Goal: Participate in discussion

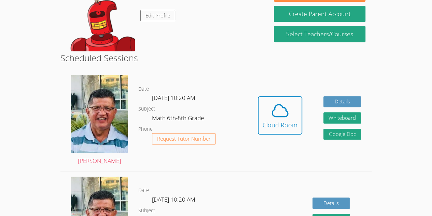
scroll to position [151, 0]
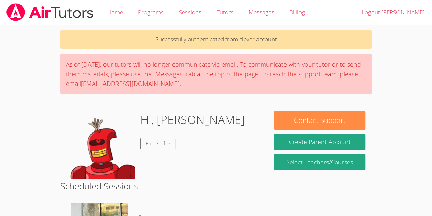
click at [155, 137] on div "Hi, [PERSON_NAME] Edit Profile" at bounding box center [192, 145] width 105 height 68
click at [160, 140] on link "Edit Profile" at bounding box center [157, 143] width 35 height 11
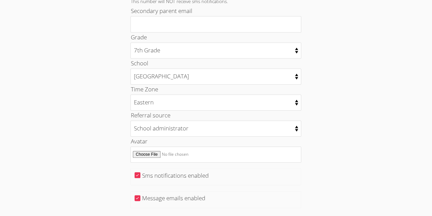
scroll to position [339, 0]
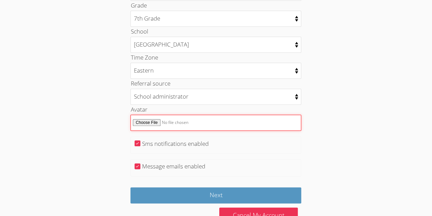
click at [200, 116] on input "Avatar" at bounding box center [216, 122] width 171 height 16
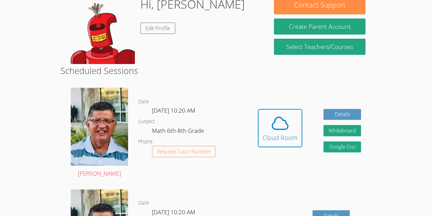
scroll to position [116, 0]
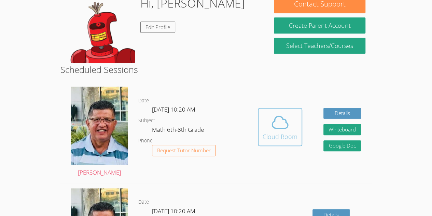
click at [278, 135] on div "Cloud Room" at bounding box center [280, 137] width 35 height 10
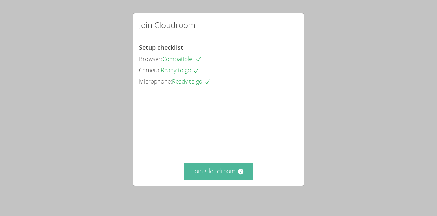
click at [231, 174] on button "Join Cloudroom" at bounding box center [219, 171] width 70 height 17
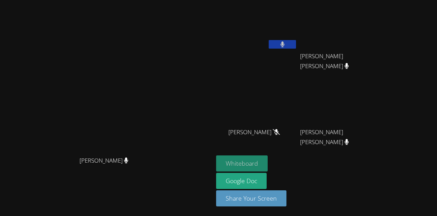
click at [268, 160] on button "Whiteboard" at bounding box center [242, 163] width 52 height 16
click at [298, 39] on video at bounding box center [256, 26] width 81 height 46
click at [296, 41] on button at bounding box center [282, 44] width 27 height 9
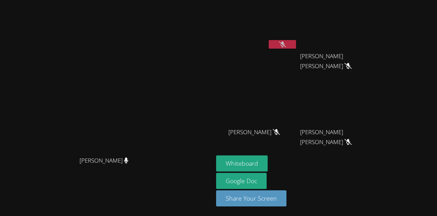
click at [158, 54] on video at bounding box center [107, 94] width 102 height 117
click at [298, 38] on video at bounding box center [256, 26] width 81 height 46
click at [298, 33] on video at bounding box center [256, 26] width 81 height 46
click at [296, 46] on button at bounding box center [282, 44] width 27 height 9
click at [298, 38] on video at bounding box center [256, 26] width 81 height 46
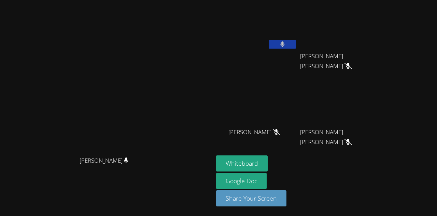
click at [296, 45] on button at bounding box center [282, 44] width 27 height 9
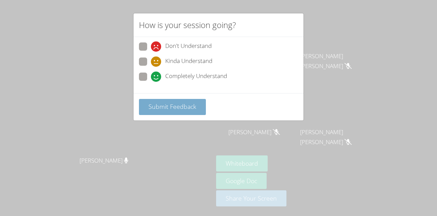
click at [191, 111] on button "Submit Feedback" at bounding box center [172, 107] width 67 height 16
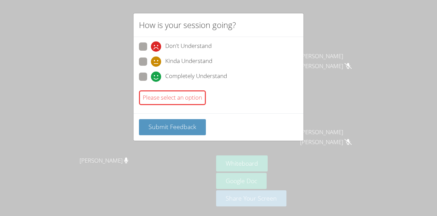
click at [151, 67] on span at bounding box center [151, 67] width 0 height 0
click at [151, 58] on input "Kinda Understand" at bounding box center [154, 60] width 6 height 6
radio input "true"
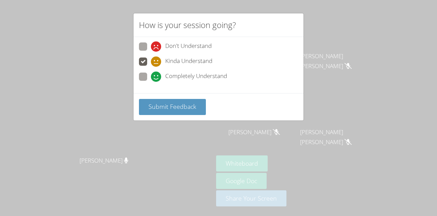
click at [151, 82] on span at bounding box center [151, 82] width 0 height 0
click at [151, 77] on input "Completely Understand" at bounding box center [154, 75] width 6 height 6
radio input "true"
click at [151, 67] on span at bounding box center [151, 67] width 0 height 0
click at [151, 59] on input "Kinda Understand" at bounding box center [154, 60] width 6 height 6
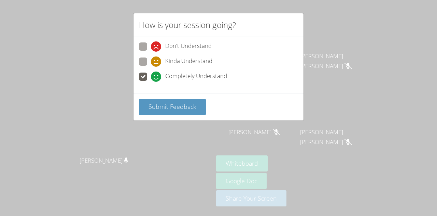
radio input "true"
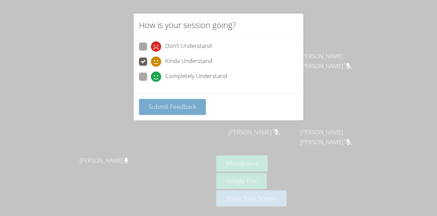
click at [161, 102] on span "Submit Feedback" at bounding box center [173, 106] width 48 height 8
